Goal: Check status: Check status

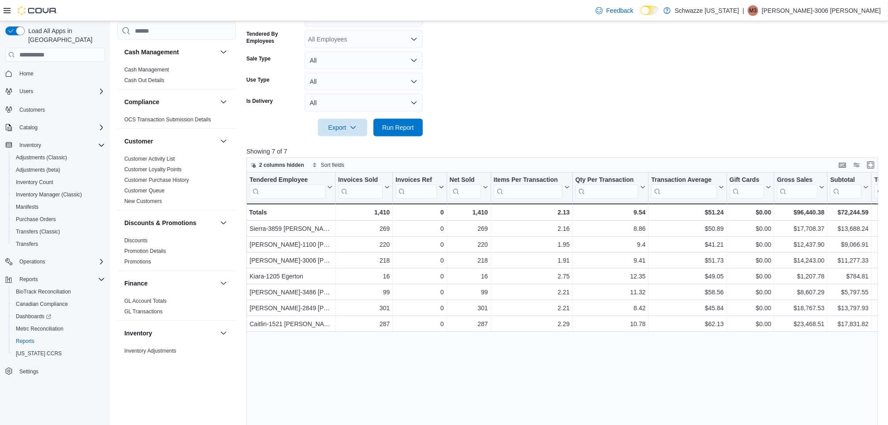
scroll to position [18, 0]
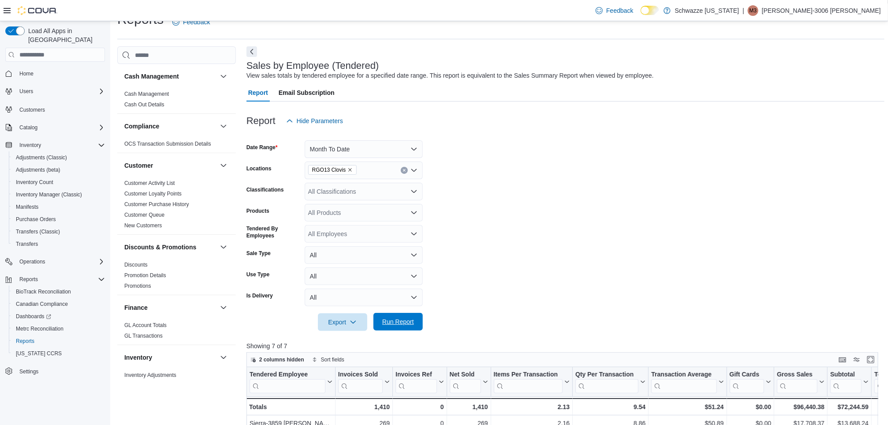
click at [395, 326] on span "Run Report" at bounding box center [398, 322] width 39 height 18
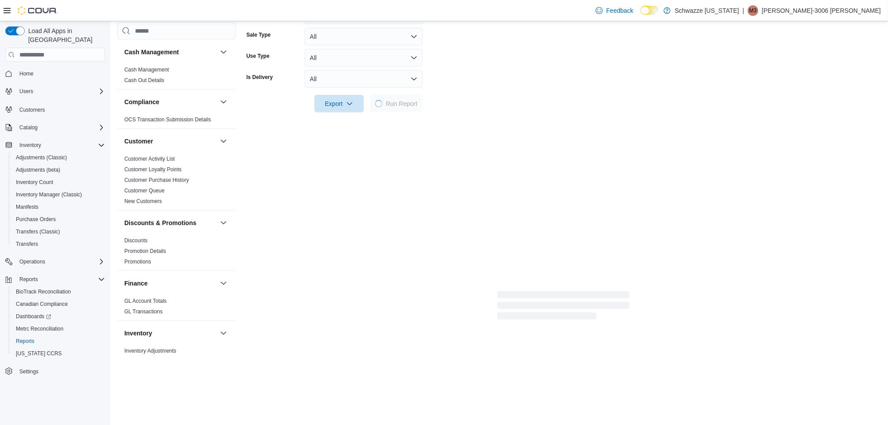
scroll to position [246, 0]
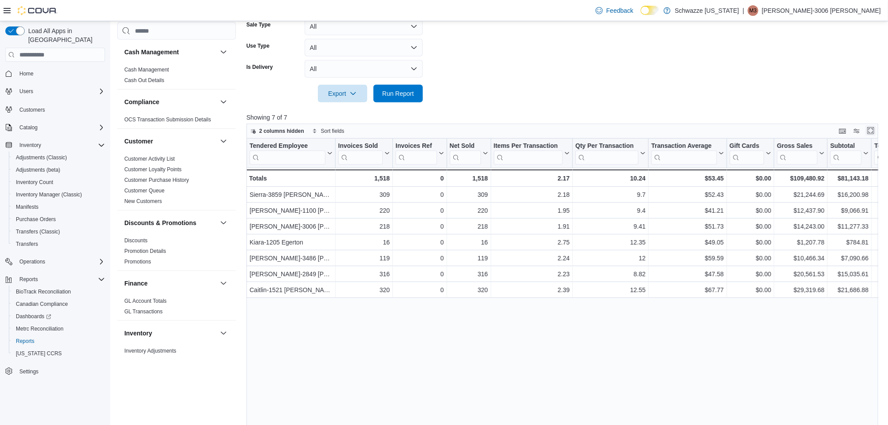
click at [873, 130] on button "Enter fullscreen" at bounding box center [870, 130] width 11 height 11
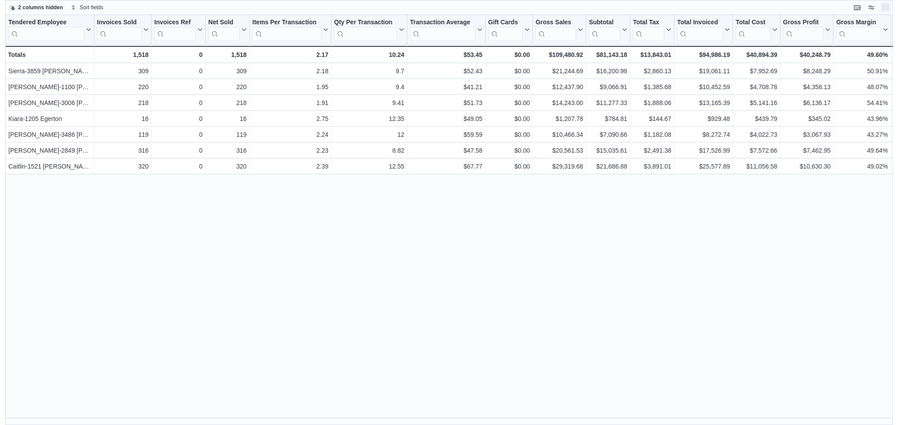
scroll to position [0, 0]
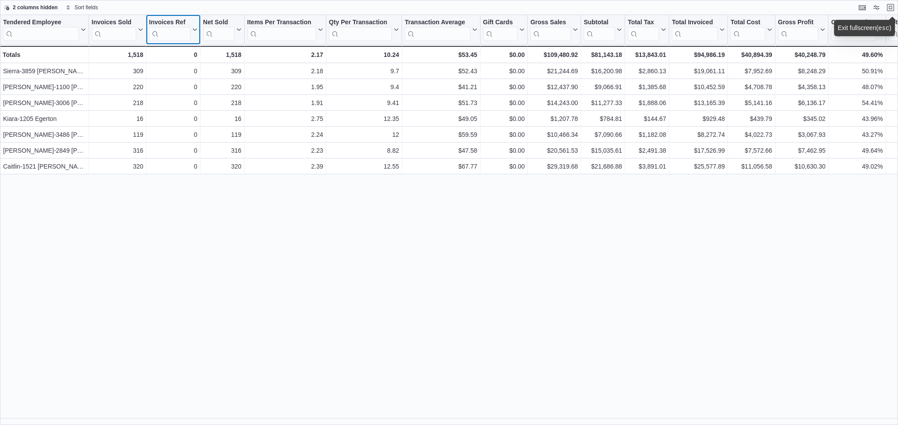
click at [168, 19] on div "Invoices Ref" at bounding box center [169, 23] width 41 height 8
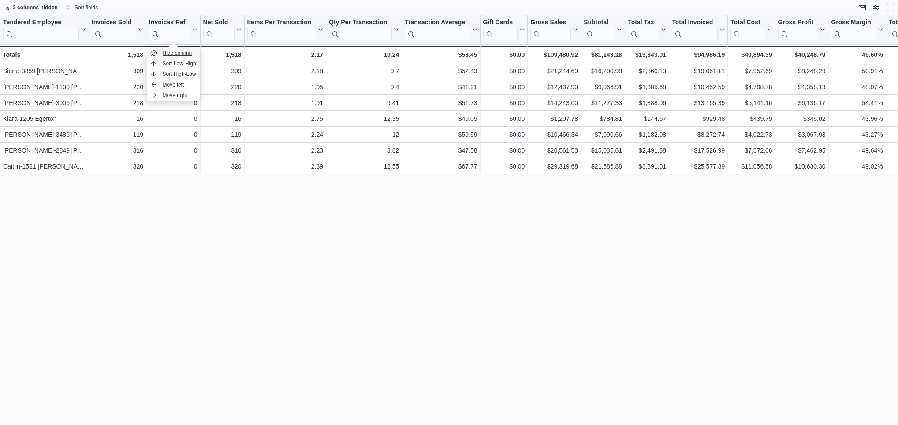
click at [172, 53] on span "Hide column" at bounding box center [178, 52] width 30 height 7
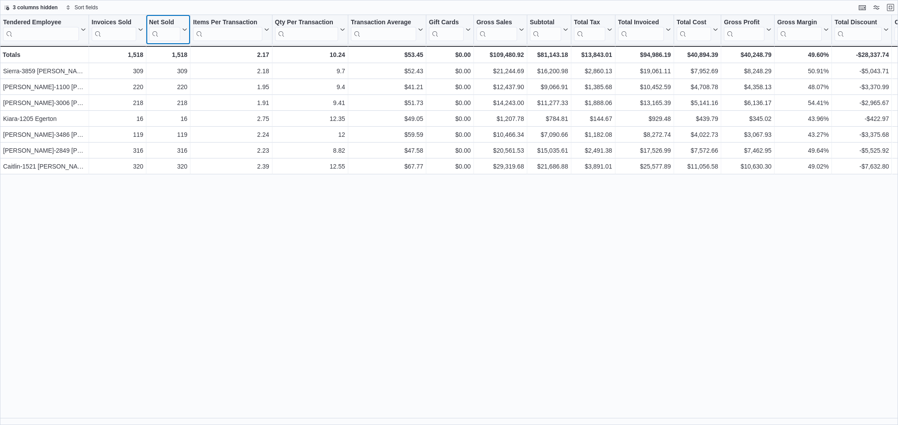
click at [167, 22] on div "Net Sold" at bounding box center [164, 23] width 31 height 8
click at [168, 52] on span "Hide column" at bounding box center [172, 52] width 30 height 7
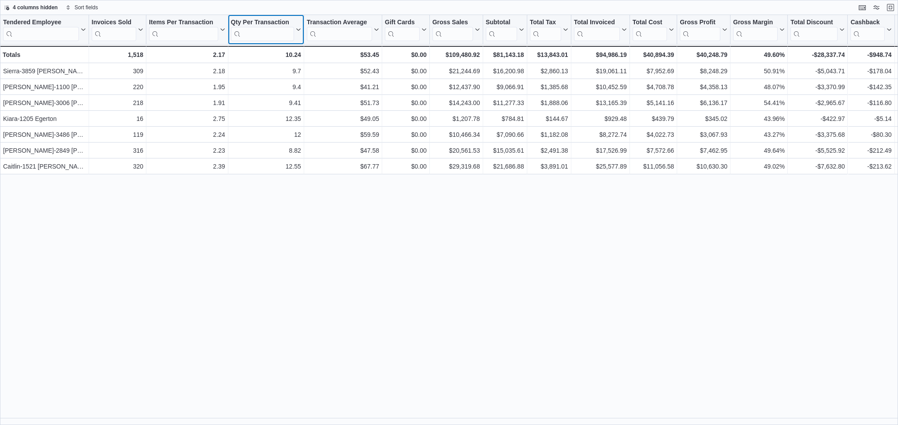
click at [241, 22] on div "Qty Per Transaction" at bounding box center [262, 23] width 63 height 8
click at [250, 50] on button "Hide column" at bounding box center [265, 53] width 53 height 11
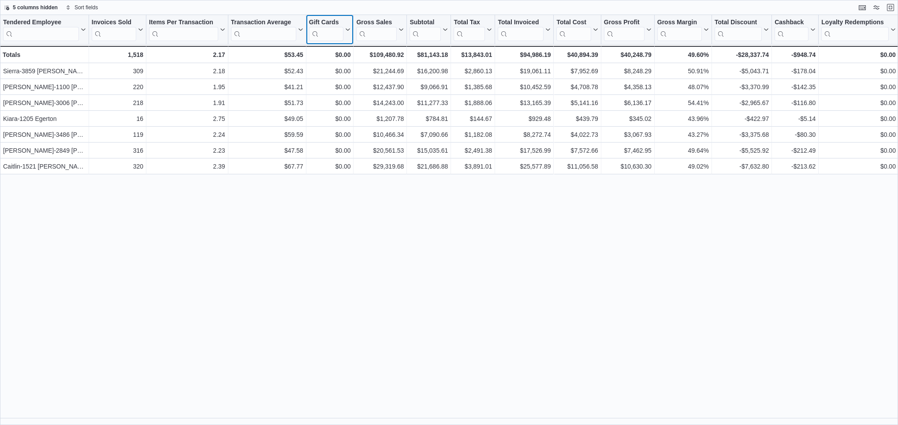
click at [323, 20] on div "Gift Cards" at bounding box center [326, 23] width 35 height 8
click at [328, 49] on span "Hide column" at bounding box center [334, 52] width 30 height 7
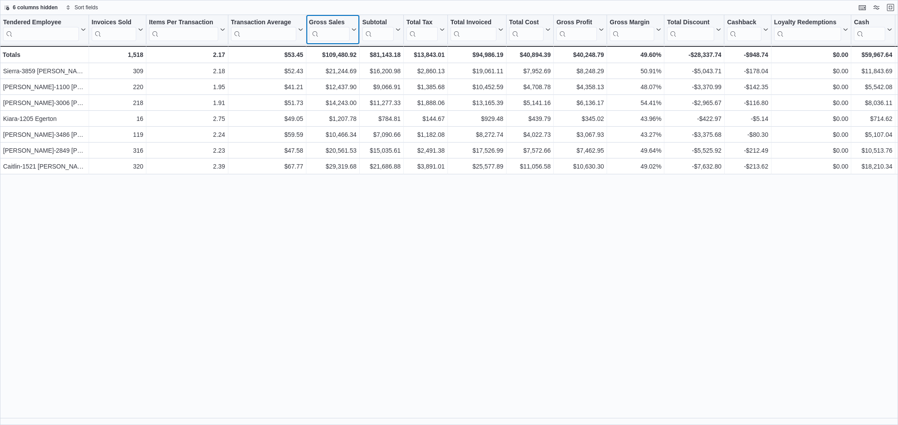
click at [336, 22] on div "Gross Sales" at bounding box center [329, 23] width 41 height 8
click at [338, 49] on span "Hide column" at bounding box center [337, 52] width 30 height 7
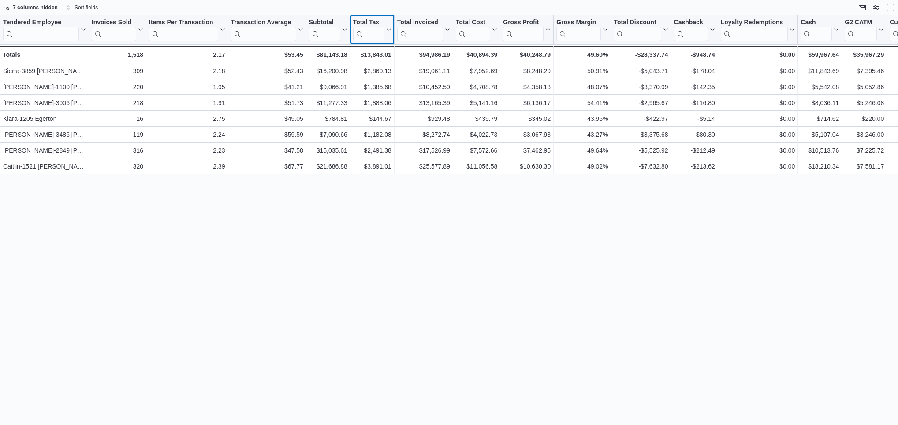
click at [379, 20] on div "Total Tax" at bounding box center [368, 23] width 31 height 8
click at [376, 53] on span "Hide column" at bounding box center [377, 52] width 30 height 7
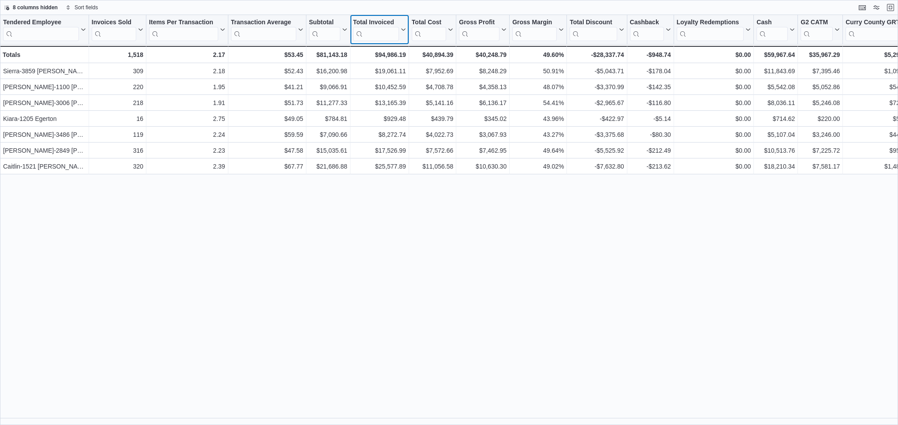
click at [380, 21] on div "Total Invoiced" at bounding box center [376, 23] width 46 height 8
click at [381, 50] on span "Hide column" at bounding box center [384, 52] width 30 height 7
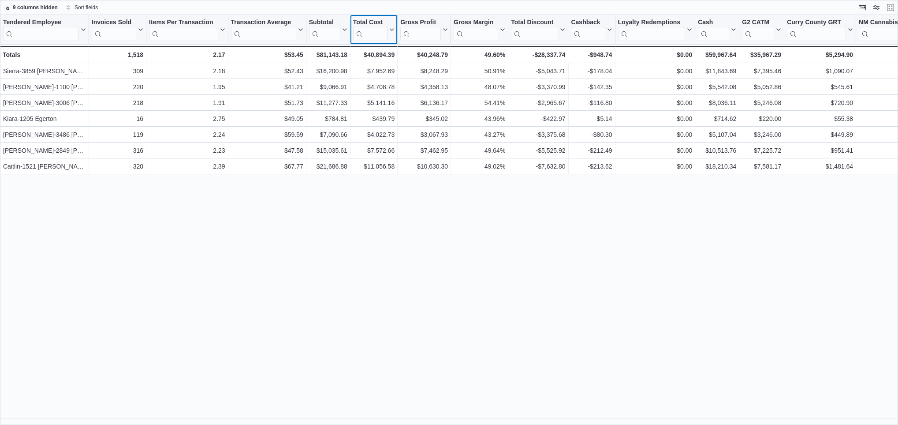
click at [384, 23] on div "Total Cost" at bounding box center [370, 23] width 34 height 8
click at [383, 52] on span "Hide column" at bounding box center [378, 52] width 30 height 7
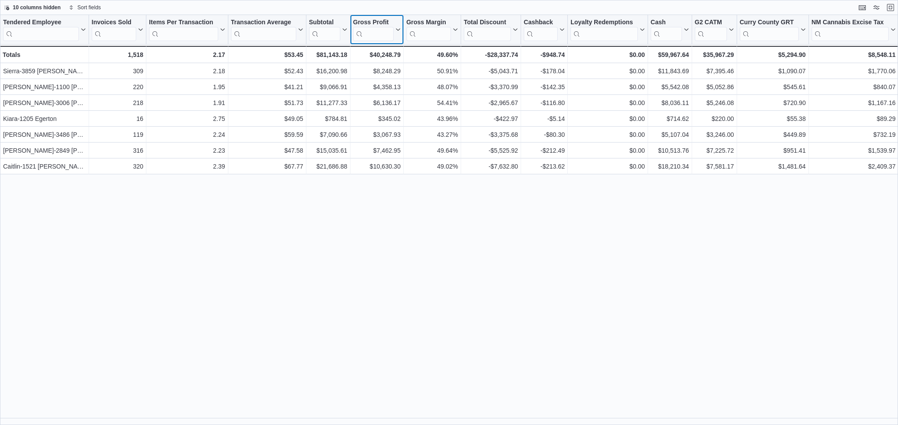
click at [385, 21] on div "Gross Profit" at bounding box center [373, 23] width 41 height 8
click at [384, 57] on button "Hide column" at bounding box center [376, 53] width 53 height 11
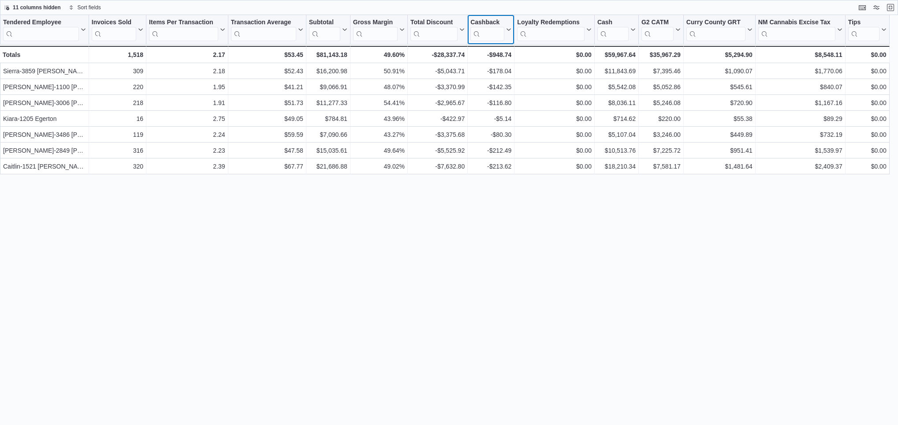
click at [482, 19] on div "Cashback" at bounding box center [487, 23] width 34 height 8
click at [485, 48] on button "Hide column" at bounding box center [490, 53] width 53 height 11
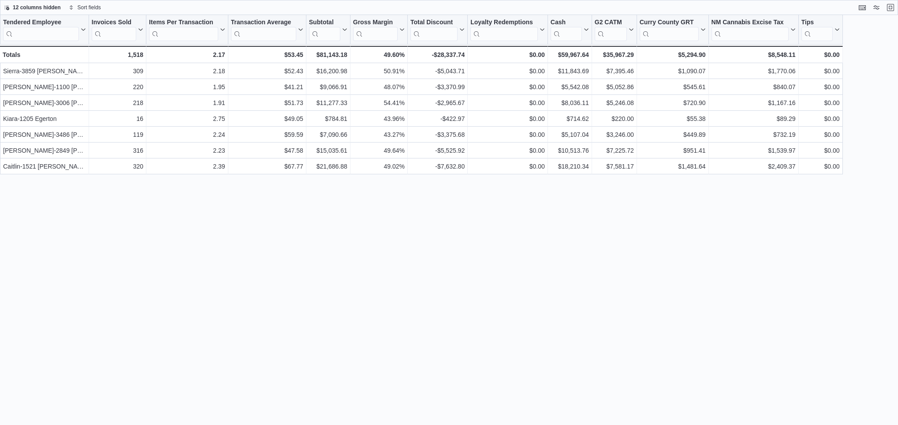
click at [498, 15] on div "12 columns hidden Sort fields" at bounding box center [449, 7] width 898 height 15
click at [498, 19] on div "Loyalty Redemptions" at bounding box center [503, 23] width 67 height 8
click at [504, 51] on span "Hide column" at bounding box center [512, 52] width 30 height 7
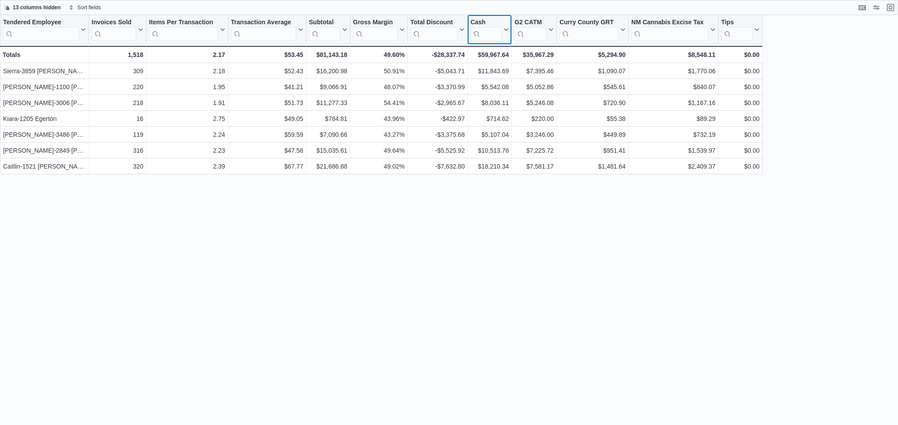
click at [500, 26] on div "Cash" at bounding box center [485, 23] width 31 height 8
click at [497, 54] on span "Hide column" at bounding box center [494, 52] width 30 height 7
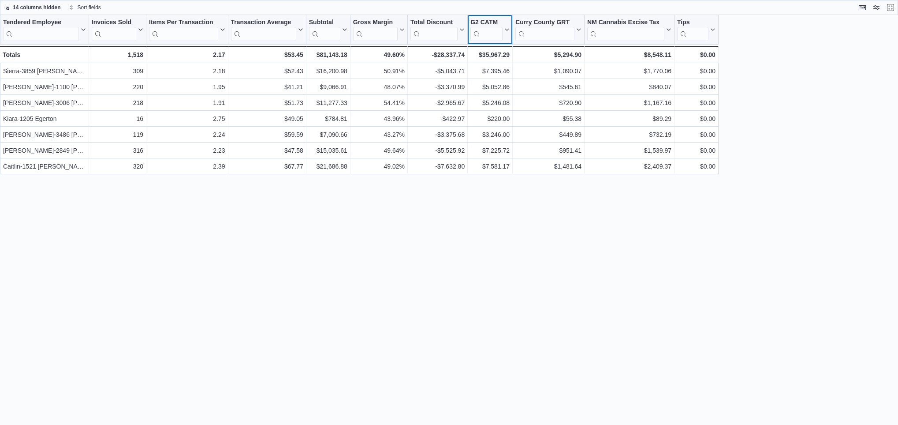
click at [496, 19] on div "G2 CATM" at bounding box center [486, 23] width 32 height 8
click at [495, 51] on span "Hide column" at bounding box center [494, 52] width 30 height 7
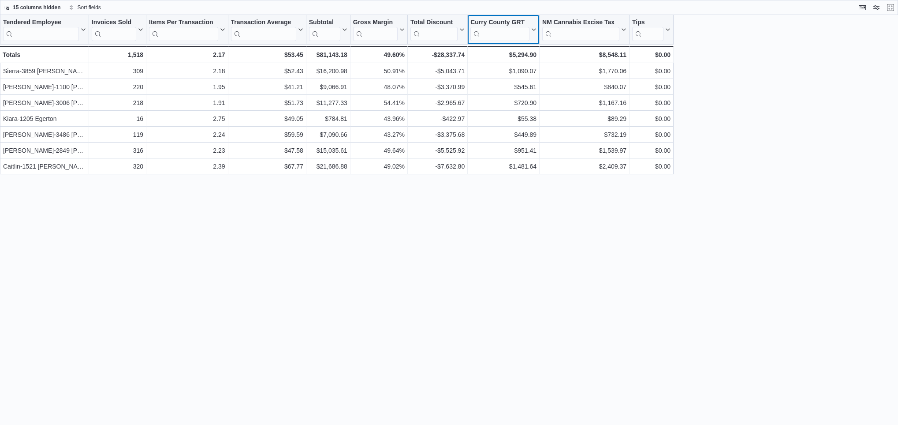
click at [504, 19] on div "Curry County GRT" at bounding box center [499, 23] width 59 height 8
click at [498, 48] on div at bounding box center [498, 48] width 0 height 0
click at [504, 52] on span "Hide column" at bounding box center [508, 52] width 30 height 7
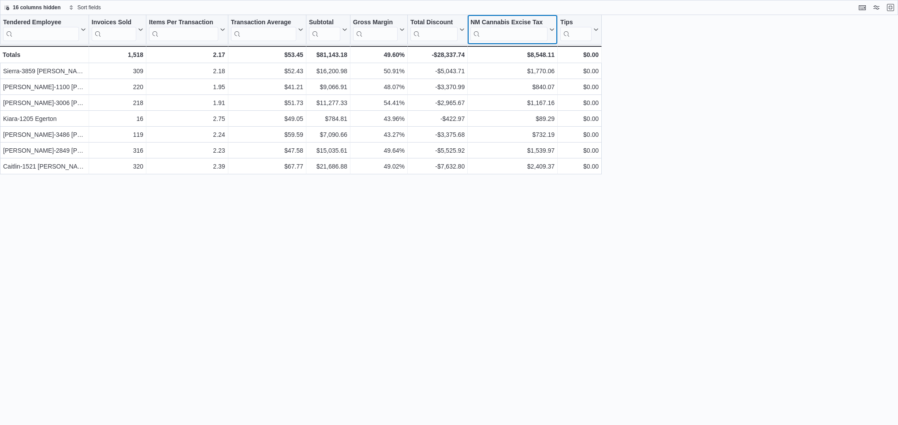
click at [503, 25] on div "NM Cannabis Excise Tax" at bounding box center [508, 23] width 77 height 8
click at [504, 51] on span "Hide column" at bounding box center [517, 52] width 30 height 7
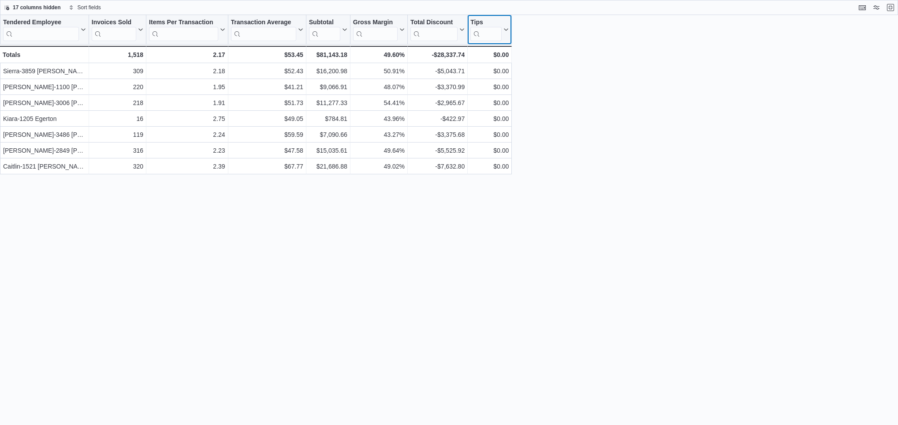
click at [493, 22] on div "Tips" at bounding box center [485, 23] width 31 height 8
click at [495, 53] on span "Hide column" at bounding box center [494, 52] width 30 height 7
click at [50, 4] on span "18 columns hidden" at bounding box center [37, 7] width 48 height 7
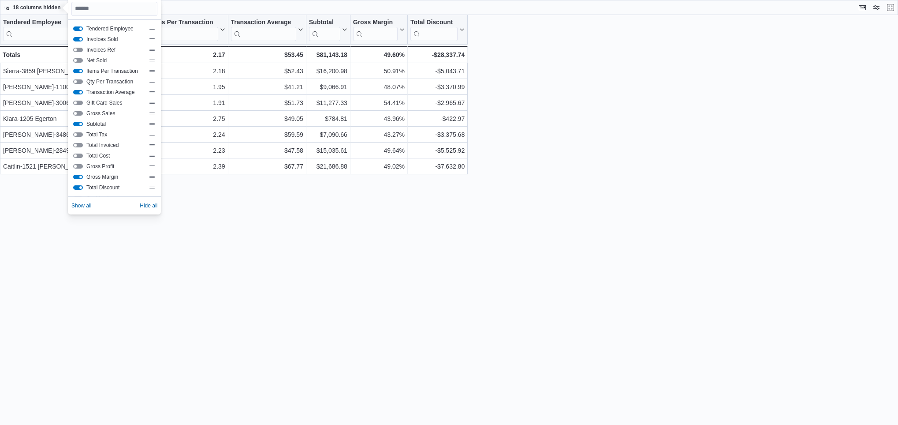
click at [77, 170] on div "Gross Profit" at bounding box center [114, 166] width 86 height 11
click at [77, 164] on button "Gross Profit" at bounding box center [78, 166] width 10 height 4
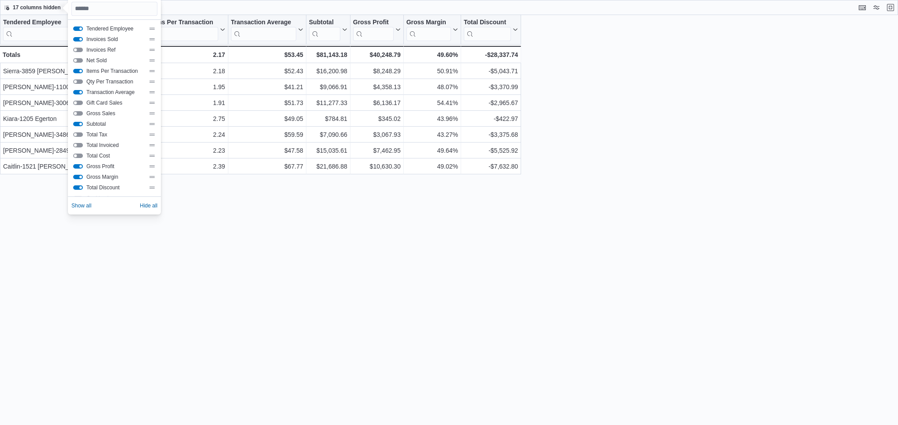
click at [333, 265] on div "Tendered Employee Click to view column header actions Invoices Sold Click to vi…" at bounding box center [449, 219] width 898 height 409
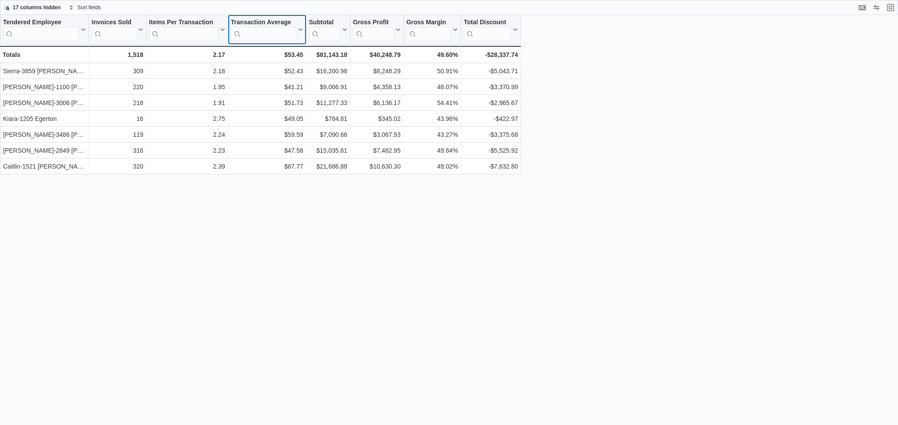
click at [262, 24] on div "Transaction Average" at bounding box center [263, 23] width 65 height 8
click at [272, 73] on span "Sort High-Low" at bounding box center [273, 74] width 34 height 7
click at [426, 277] on div "Tendered Employee Click to view column header actions Invoices Sold Click to vi…" at bounding box center [449, 219] width 898 height 409
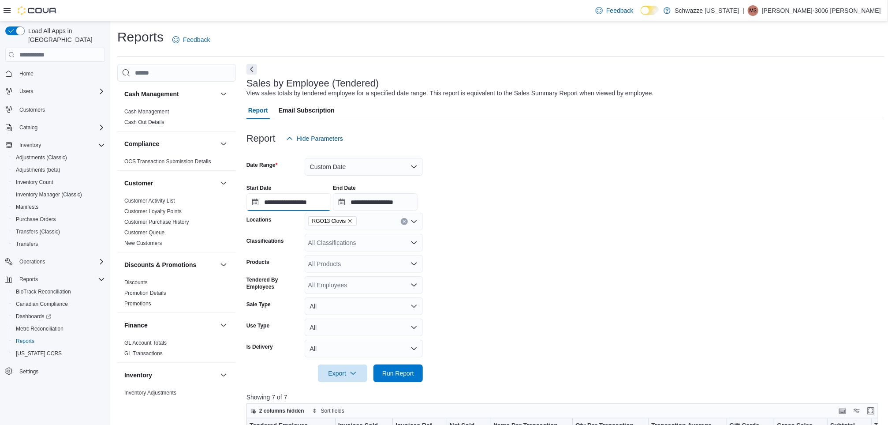
click at [310, 194] on input "**********" at bounding box center [288, 202] width 85 height 18
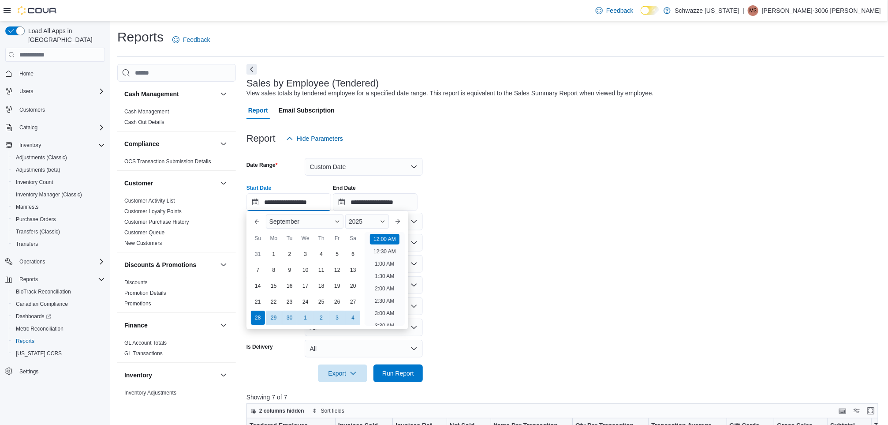
scroll to position [27, 0]
click at [399, 222] on button "Next month" at bounding box center [398, 221] width 14 height 14
type input "**********"
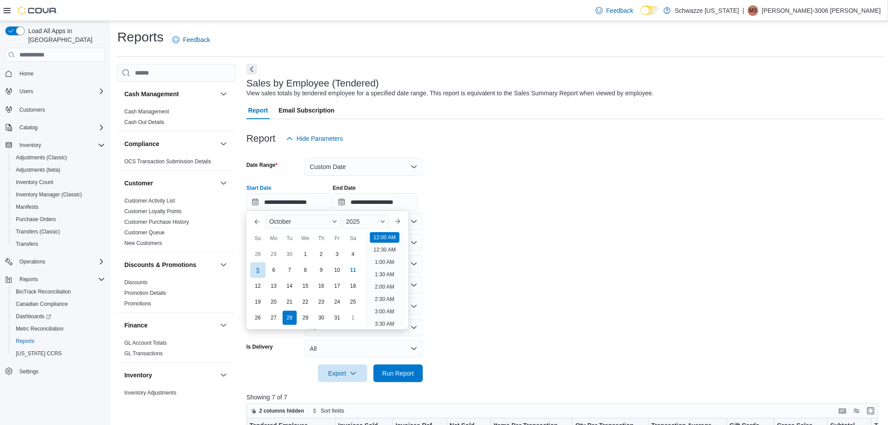
click at [253, 273] on div "5" at bounding box center [257, 269] width 15 height 15
type input "**********"
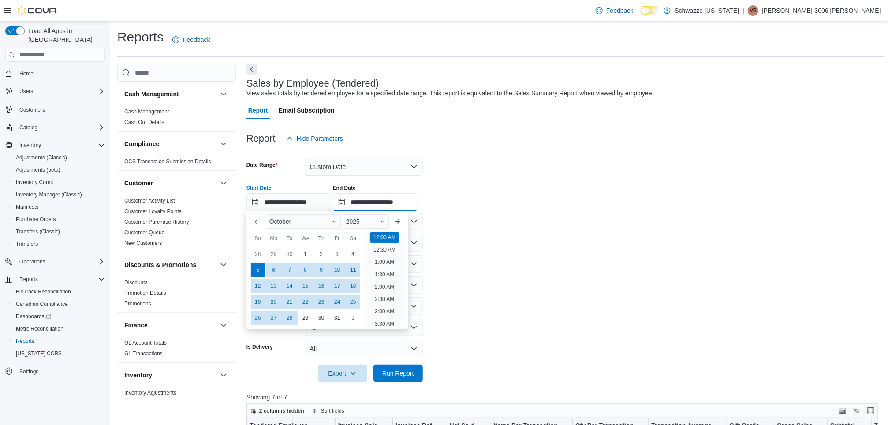
click at [377, 205] on input "**********" at bounding box center [375, 202] width 85 height 18
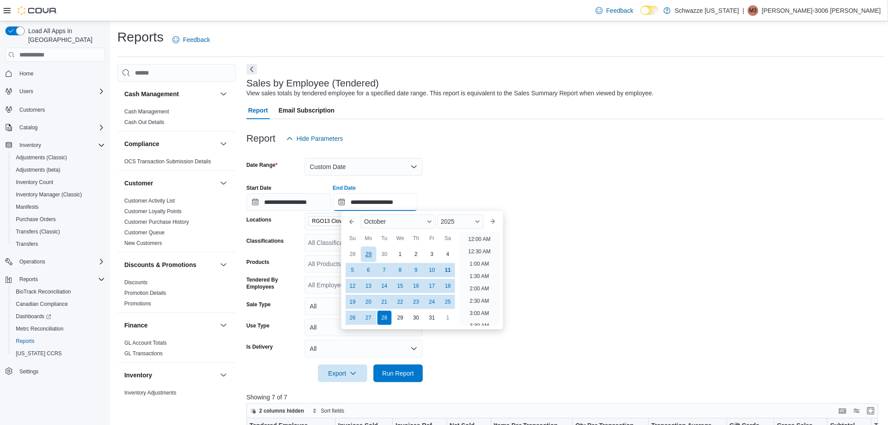
scroll to position [500, 0]
click at [446, 267] on div "11" at bounding box center [447, 269] width 15 height 15
type input "**********"
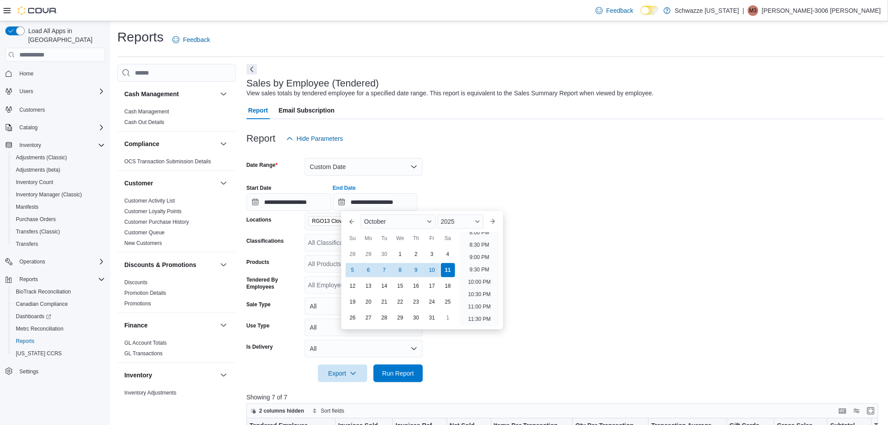
click at [550, 238] on form "**********" at bounding box center [565, 264] width 638 height 235
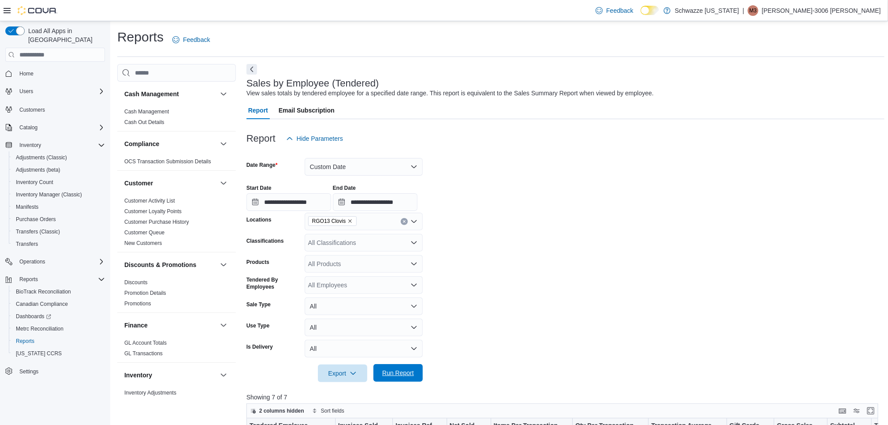
click at [405, 370] on span "Run Report" at bounding box center [398, 372] width 32 height 9
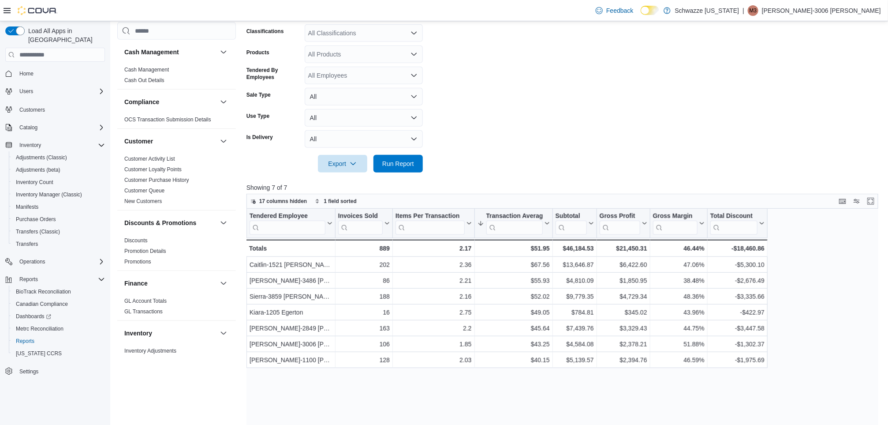
scroll to position [324, 0]
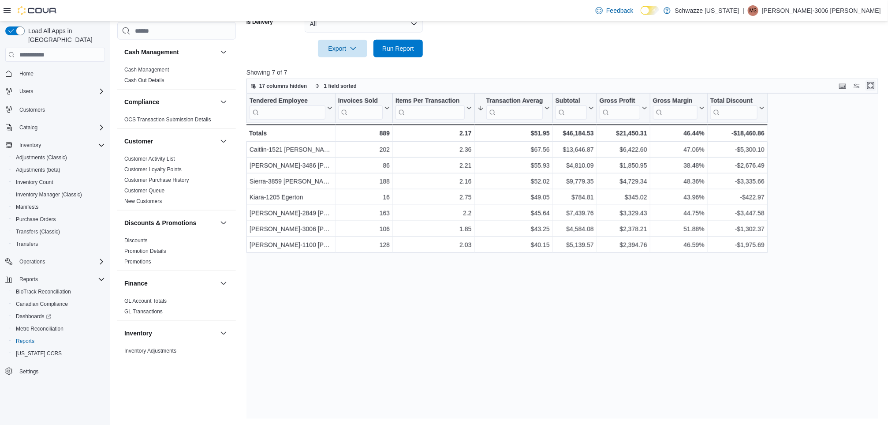
click at [876, 82] on button "Enter fullscreen" at bounding box center [870, 85] width 11 height 11
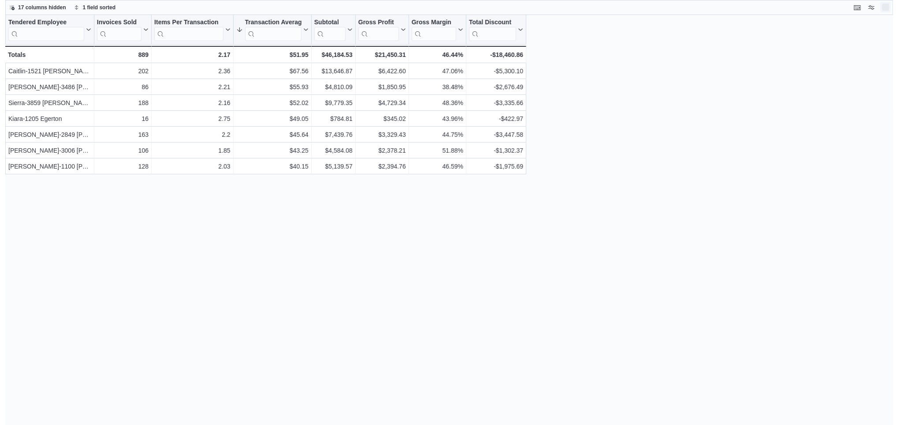
scroll to position [0, 0]
